Goal: Task Accomplishment & Management: Manage account settings

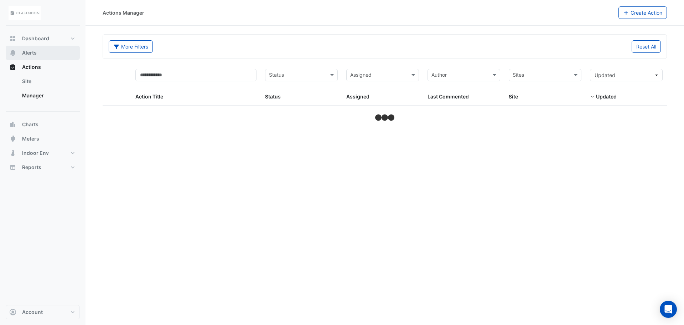
select select "**"
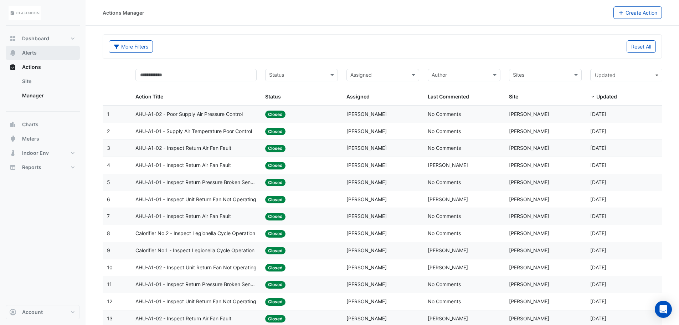
click at [39, 55] on button "Alerts" at bounding box center [43, 53] width 74 height 14
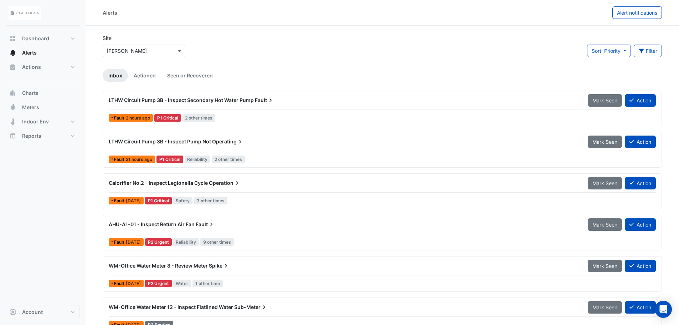
click at [186, 224] on span "AHU-A1-01 - Inspect Return Air Fan" at bounding box center [152, 224] width 86 height 6
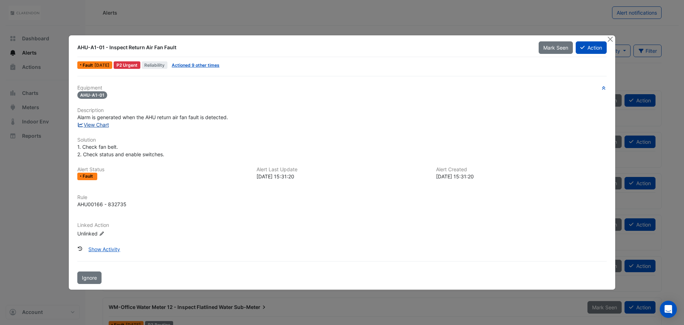
click at [97, 125] on link "View Chart" at bounding box center [93, 125] width 32 height 6
click at [609, 41] on button "Close" at bounding box center [609, 38] width 7 height 7
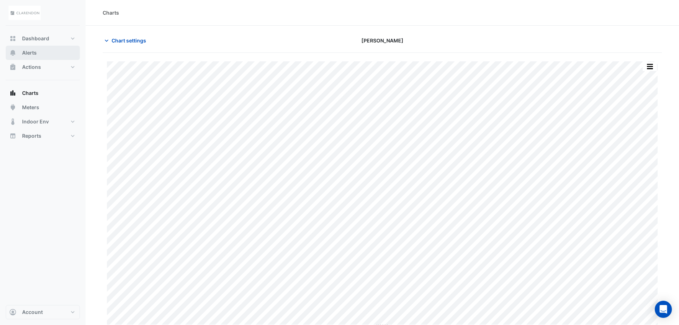
click at [25, 53] on span "Alerts" at bounding box center [29, 52] width 15 height 7
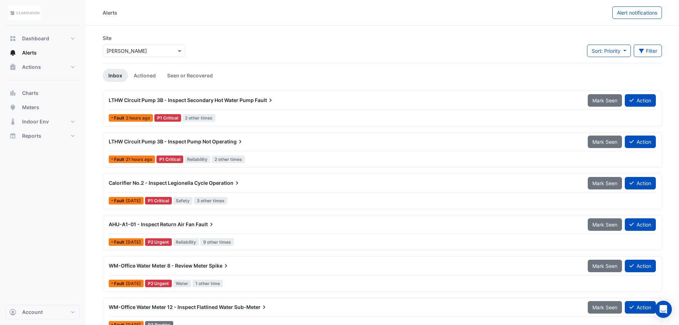
scroll to position [71, 0]
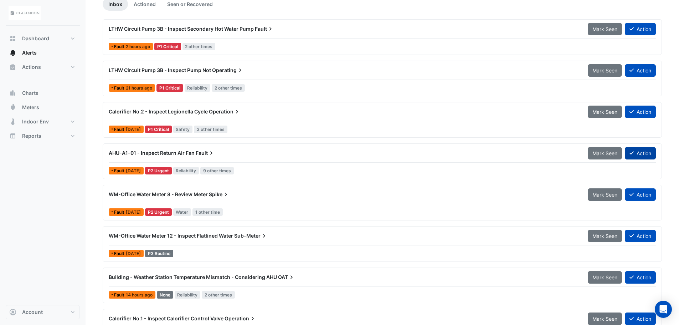
click at [649, 154] on button "Action" at bounding box center [640, 153] width 31 height 12
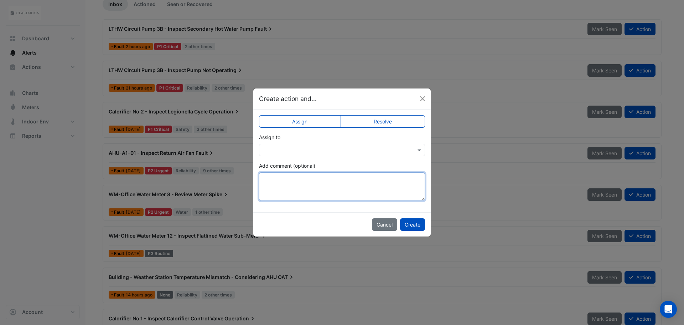
click at [309, 184] on textarea "Add comment (optional)" at bounding box center [342, 186] width 166 height 29
type textarea "*"
type textarea "**********"
click at [391, 123] on label "Resolve" at bounding box center [383, 121] width 85 height 12
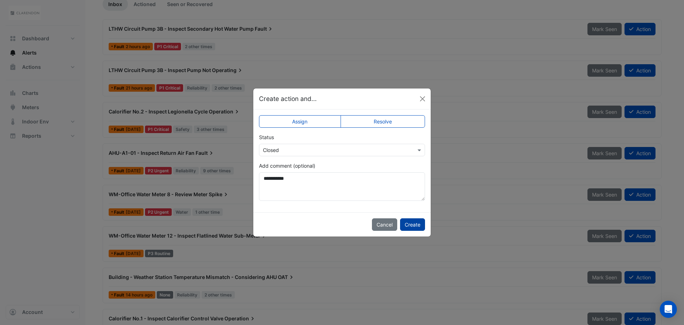
click at [414, 223] on button "Create" at bounding box center [412, 224] width 25 height 12
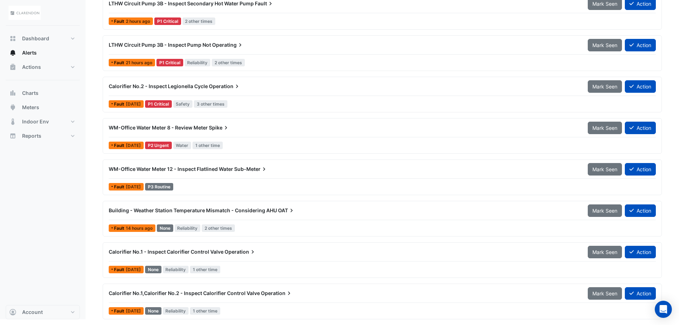
scroll to position [0, 0]
